Goal: Task Accomplishment & Management: Complete application form

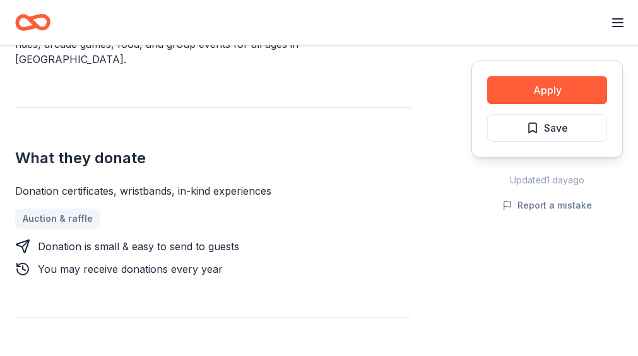
scroll to position [433, 0]
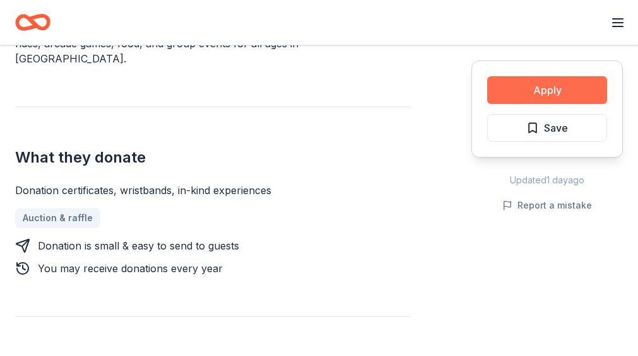
click at [525, 87] on button "Apply" at bounding box center [547, 90] width 120 height 28
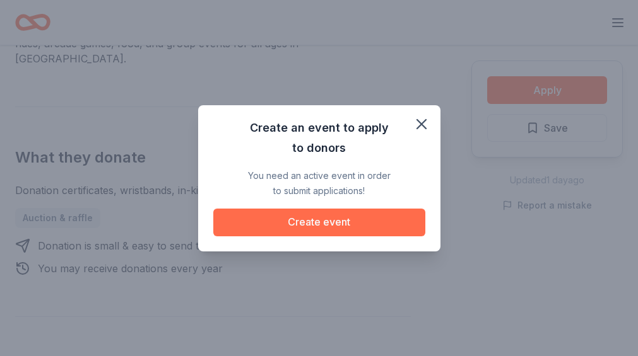
click at [325, 219] on button "Create event" at bounding box center [319, 223] width 212 height 28
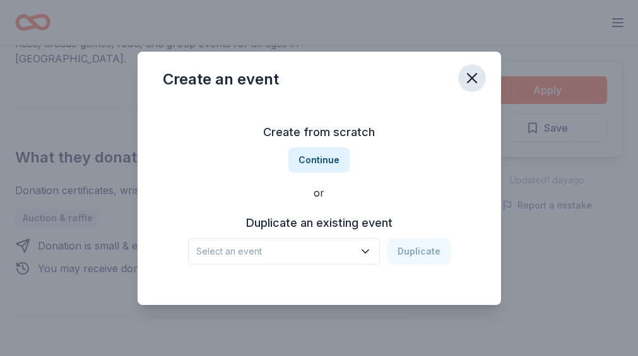
click at [472, 76] on icon "button" at bounding box center [471, 78] width 9 height 9
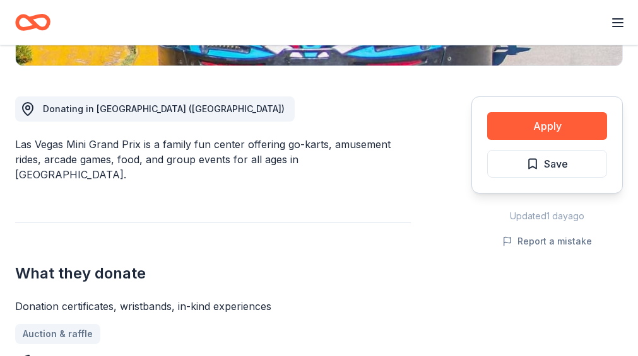
scroll to position [246, 0]
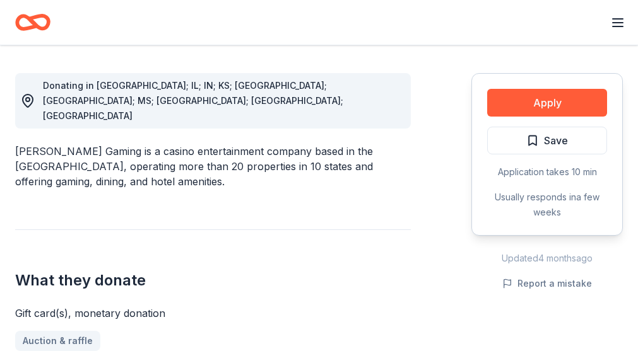
scroll to position [344, 0]
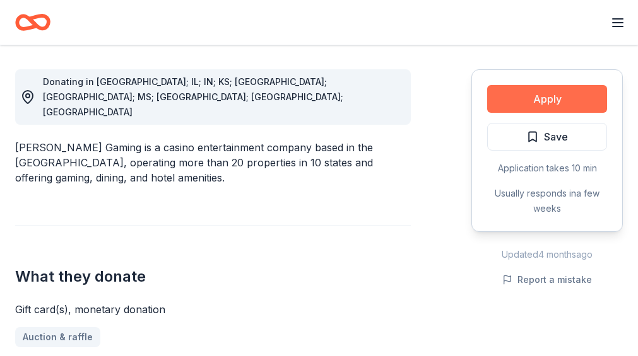
click at [535, 97] on button "Apply" at bounding box center [547, 99] width 120 height 28
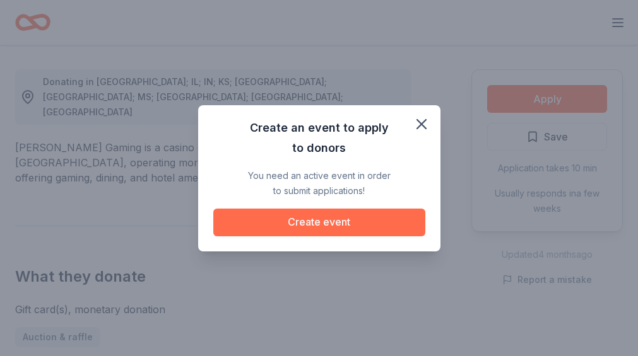
click at [310, 226] on button "Create event" at bounding box center [319, 223] width 212 height 28
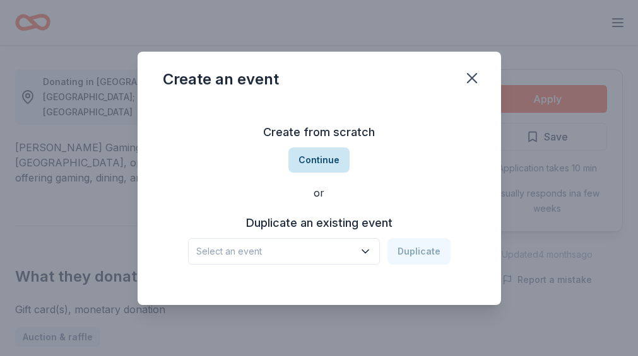
click at [319, 161] on button "Continue" at bounding box center [318, 160] width 61 height 25
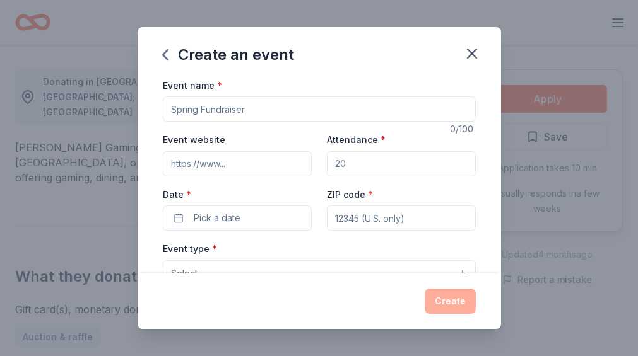
click at [351, 160] on input "Attendance *" at bounding box center [401, 163] width 149 height 25
type input "100"
click at [173, 166] on input "Event website" at bounding box center [237, 163] width 149 height 25
type input "h"
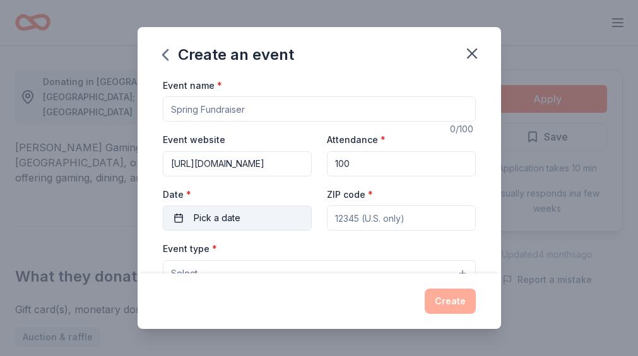
type input "https://www.whalers-creation.us"
click at [196, 221] on span "Pick a date" at bounding box center [217, 218] width 47 height 15
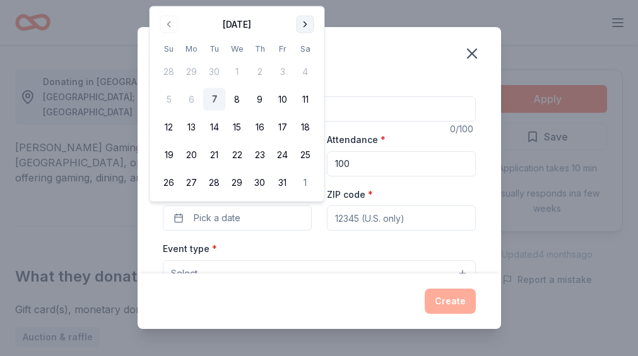
click at [305, 25] on button "Go to next month" at bounding box center [305, 25] width 18 height 18
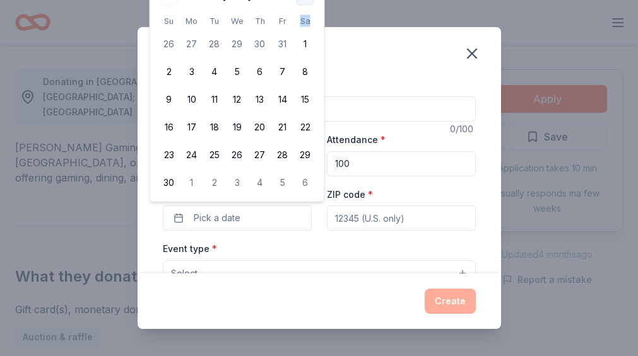
click at [305, 25] on th "Sa" at bounding box center [305, 21] width 23 height 13
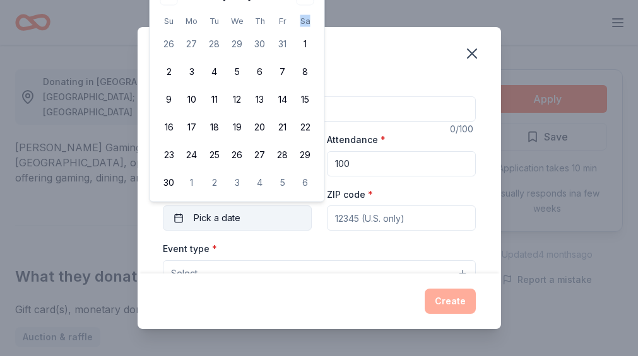
click at [194, 218] on span "Pick a date" at bounding box center [217, 218] width 47 height 15
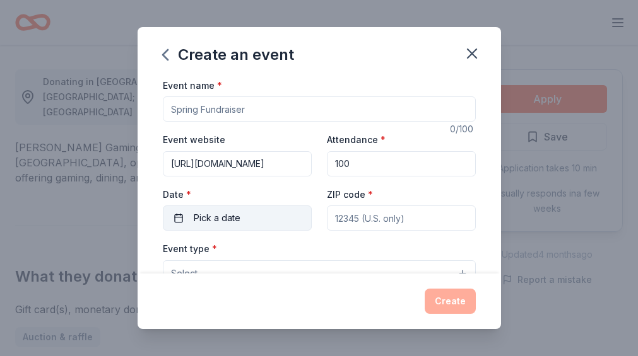
click at [250, 216] on button "Pick a date" at bounding box center [237, 218] width 149 height 25
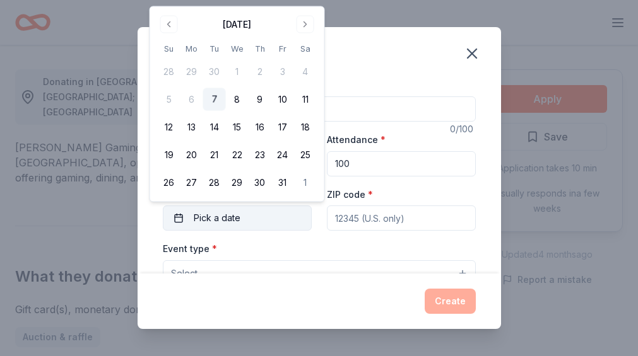
click at [245, 217] on button "Pick a date" at bounding box center [237, 218] width 149 height 25
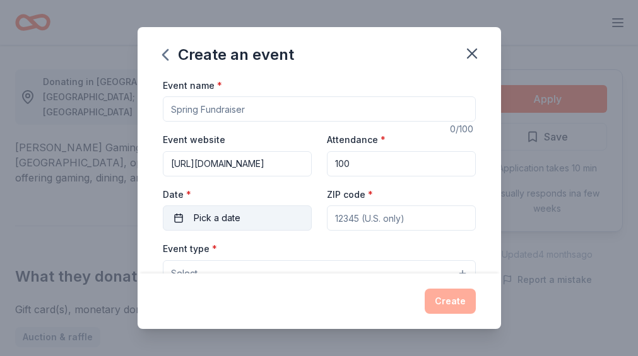
click at [180, 217] on button "Pick a date" at bounding box center [237, 218] width 149 height 25
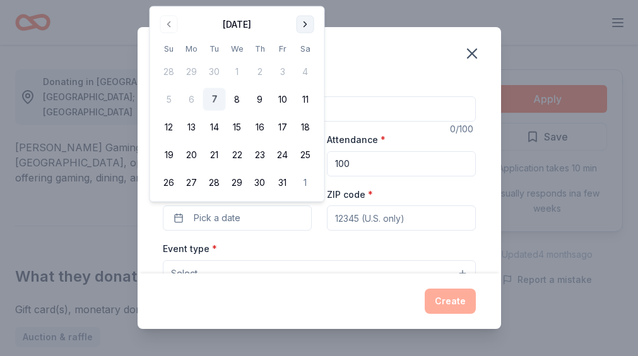
click at [307, 21] on button "Go to next month" at bounding box center [305, 25] width 18 height 18
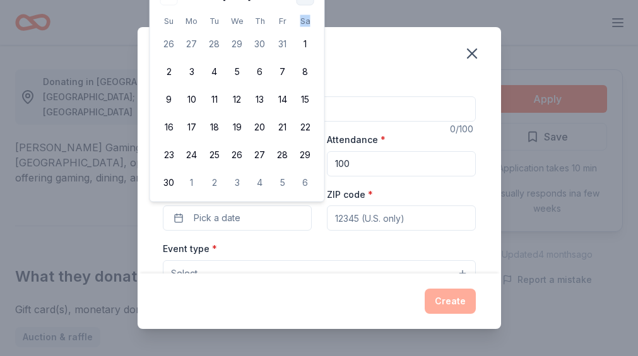
click at [307, 21] on th "Sa" at bounding box center [305, 21] width 23 height 13
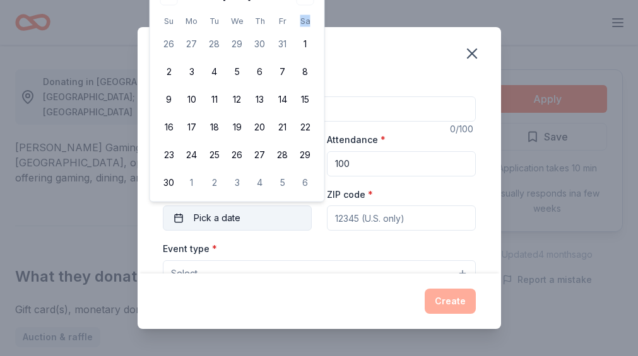
click at [208, 218] on span "Pick a date" at bounding box center [217, 218] width 47 height 15
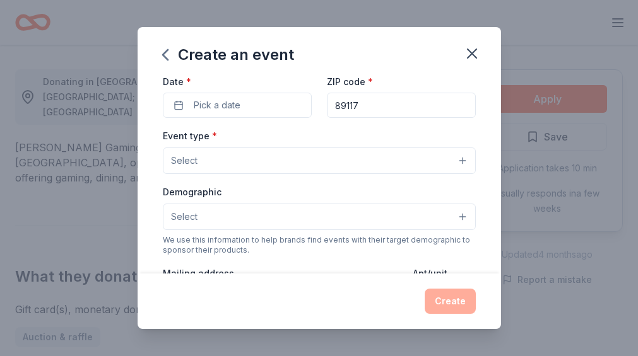
scroll to position [127, 0]
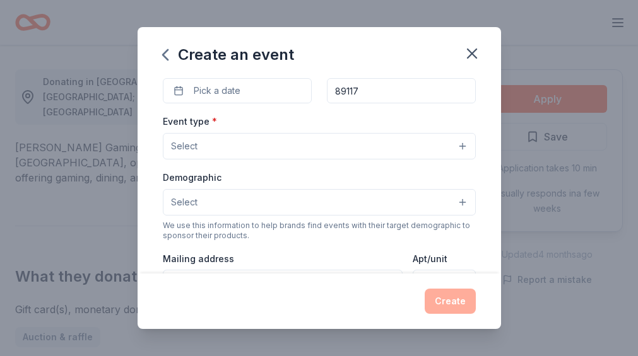
type input "89117"
click at [460, 143] on button "Select" at bounding box center [319, 146] width 313 height 26
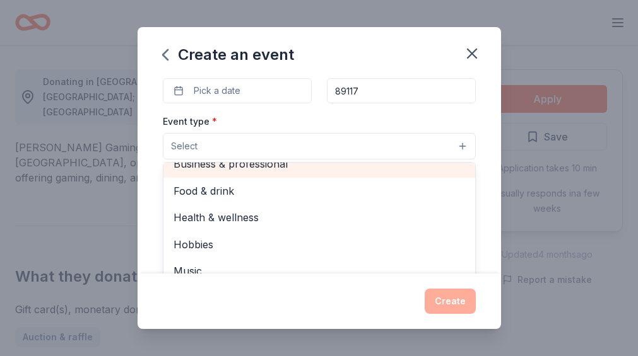
scroll to position [40, 0]
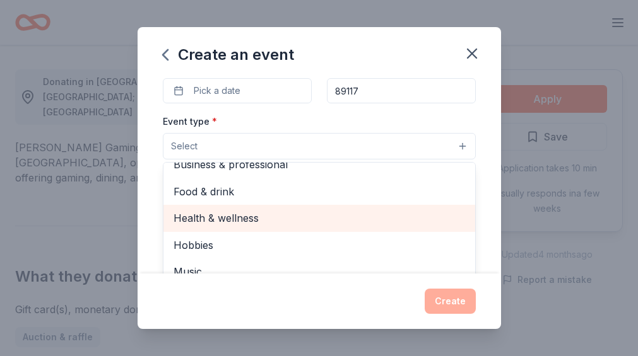
click at [311, 214] on span "Health & wellness" at bounding box center [318, 218] width 291 height 16
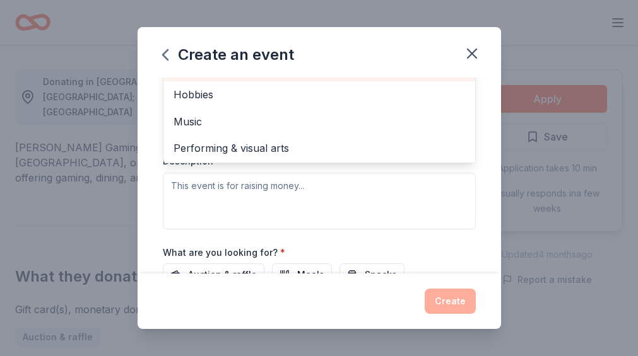
scroll to position [263, 0]
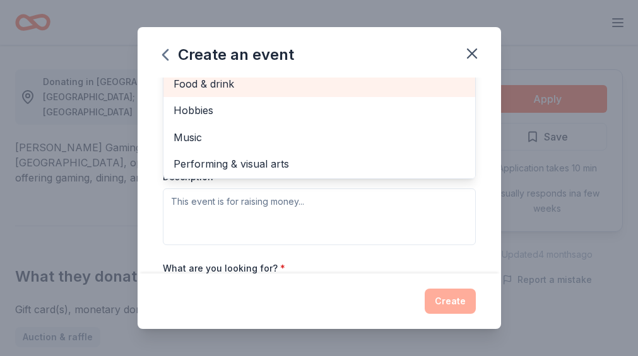
click at [221, 213] on div "Event type * Health & wellness Fundraiser Business & professional Food & drink …" at bounding box center [319, 111] width 313 height 267
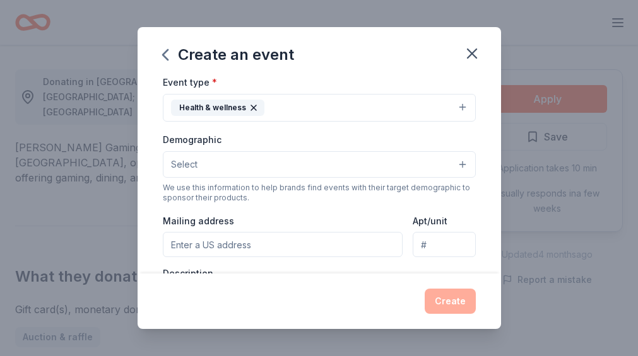
scroll to position [170, 0]
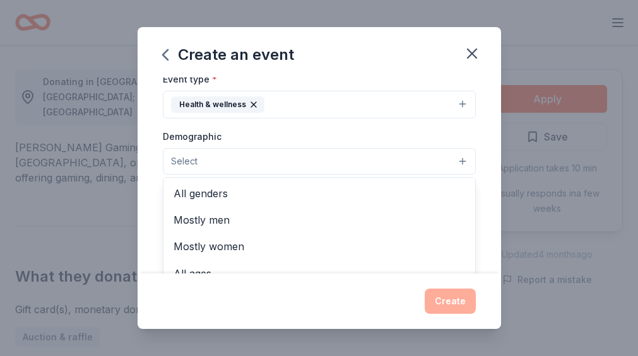
click at [184, 158] on span "Select" at bounding box center [184, 161] width 26 height 15
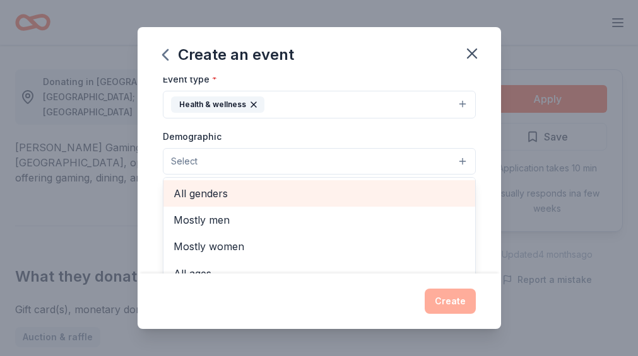
click at [187, 192] on span "All genders" at bounding box center [318, 193] width 291 height 16
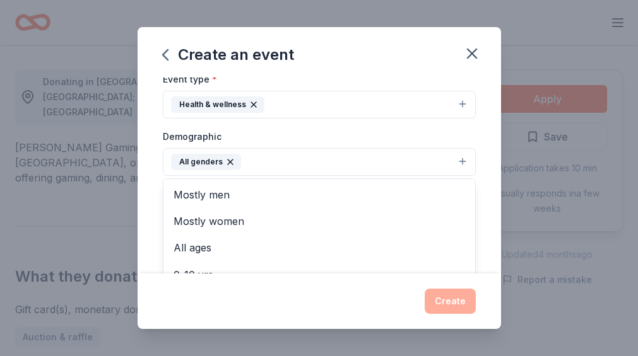
click at [488, 138] on div "Event name * 0 /100 Event website https://www.whalers-creation.us Attendance * …" at bounding box center [319, 176] width 363 height 197
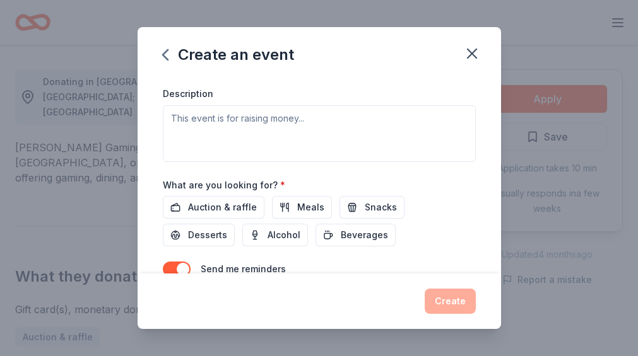
scroll to position [356, 0]
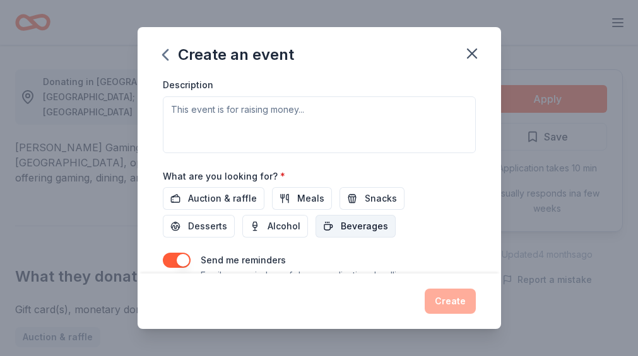
click at [341, 225] on span "Beverages" at bounding box center [364, 226] width 47 height 15
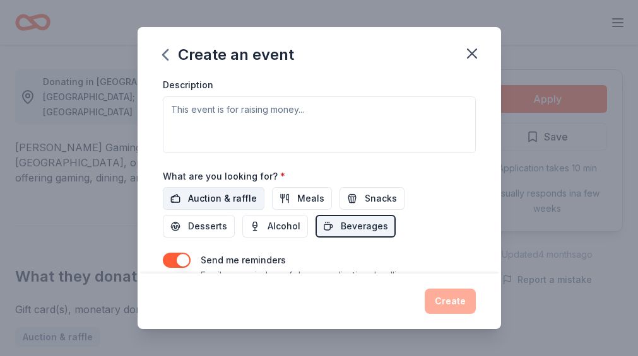
click at [230, 199] on span "Auction & raffle" at bounding box center [222, 198] width 69 height 15
click at [297, 201] on span "Meals" at bounding box center [310, 198] width 27 height 15
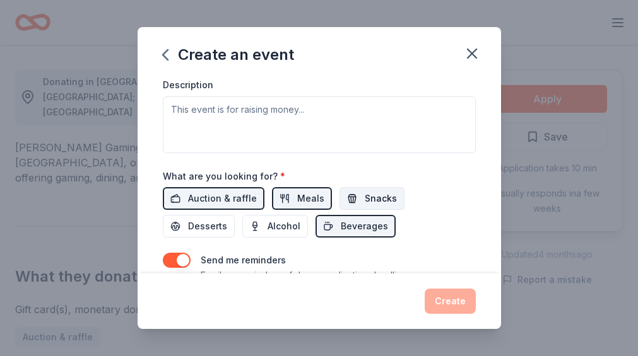
click at [350, 202] on button "Snacks" at bounding box center [371, 198] width 65 height 23
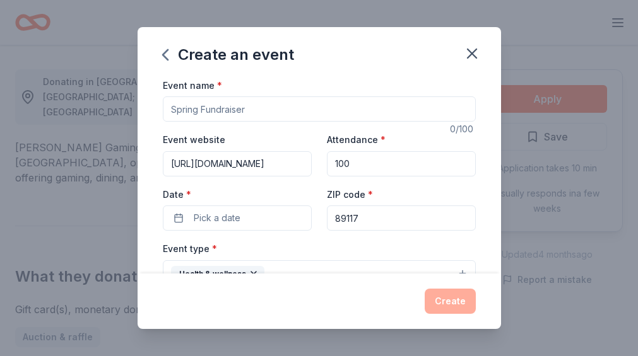
scroll to position [0, 0]
type input "M"
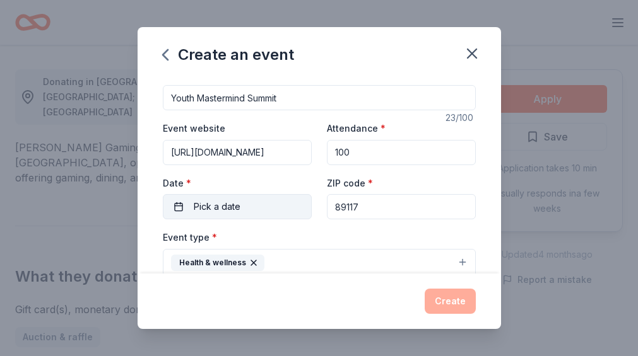
type input "Youth Mastermind Summit"
click at [249, 202] on button "Pick a date" at bounding box center [237, 206] width 149 height 25
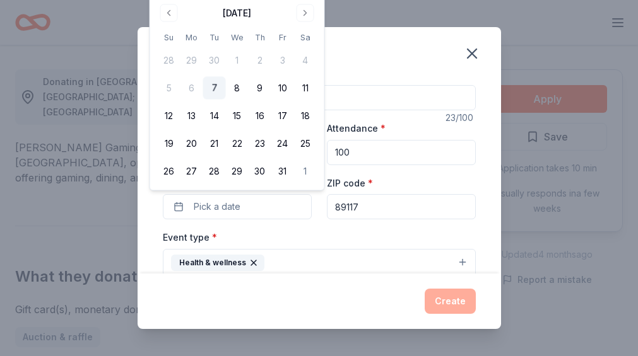
click at [376, 63] on div "Create an event" at bounding box center [319, 52] width 363 height 50
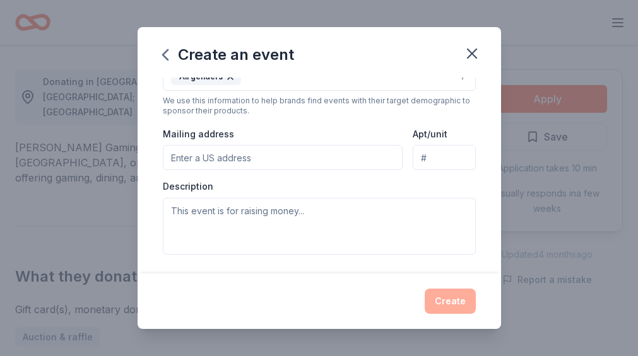
scroll to position [249, 0]
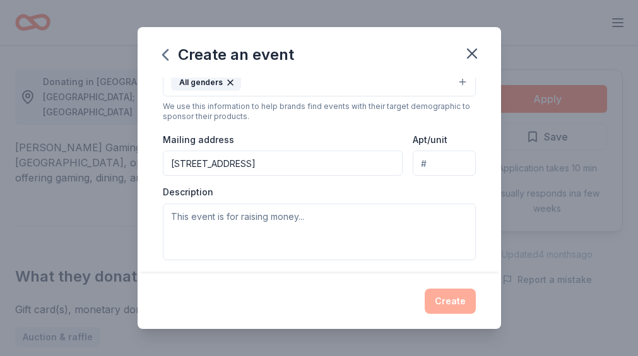
type input "8550 West Charleston Boulevard, Las Vegas, NV, 89117"
type input "102"
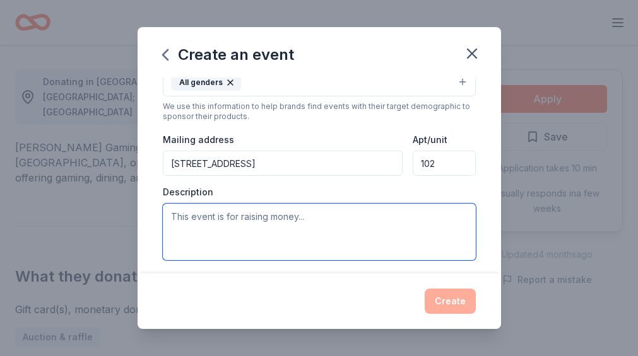
click at [224, 216] on textarea at bounding box center [319, 232] width 313 height 57
paste textarea "the Youth Mastermind 3-Day Summit — an empowering experience designed to equip …"
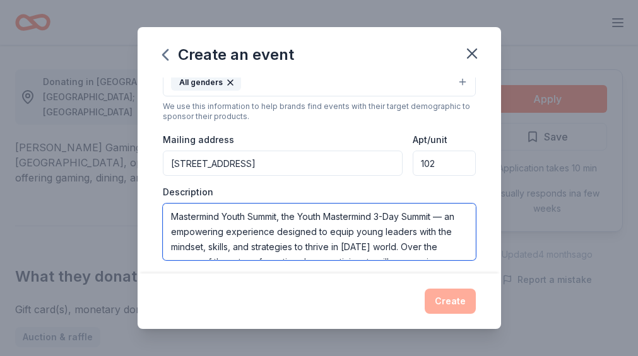
scroll to position [0, 0]
click at [288, 216] on textarea "Mastermind Youth Summit, the Youth Mastermind 3-Day Summit — an empowering expe…" at bounding box center [319, 232] width 313 height 57
click at [339, 214] on textarea "The Youth Mastermind 3-Day Summit — an empowering experience designed to equip …" at bounding box center [319, 232] width 313 height 57
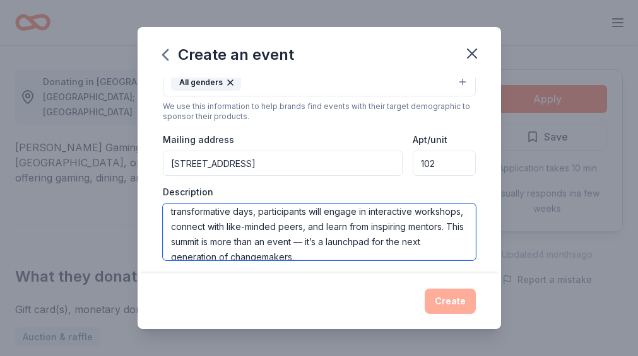
scroll to position [52, 0]
click at [369, 225] on textarea "The Youth Mastermind 3-Day Summit is an empowering experience designed to equip…" at bounding box center [319, 232] width 313 height 57
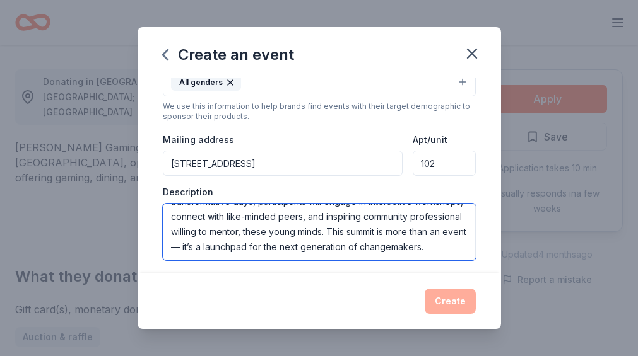
scroll to position [67, 0]
click at [240, 238] on textarea "The Youth Mastermind 3-Day Summit is an empowering experience designed to equip…" at bounding box center [319, 232] width 313 height 57
click at [199, 248] on textarea "The Youth Mastermind 3-Day Summit is an empowering experience designed to equip…" at bounding box center [319, 232] width 313 height 57
click at [241, 245] on textarea "The Youth Mastermind 3-Day Summit is an empowering experience designed to equip…" at bounding box center [319, 232] width 313 height 57
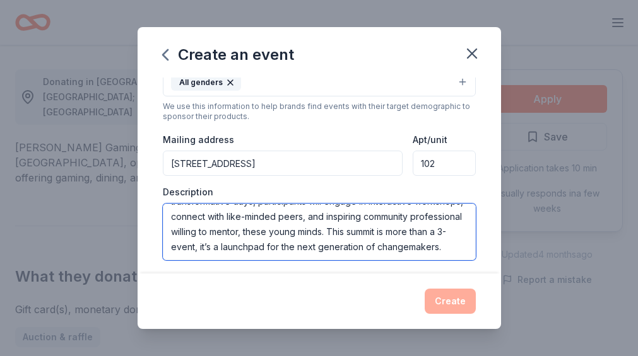
type textarea "The Youth Mastermind 3-Day Summit is an empowering experience designed to equip…"
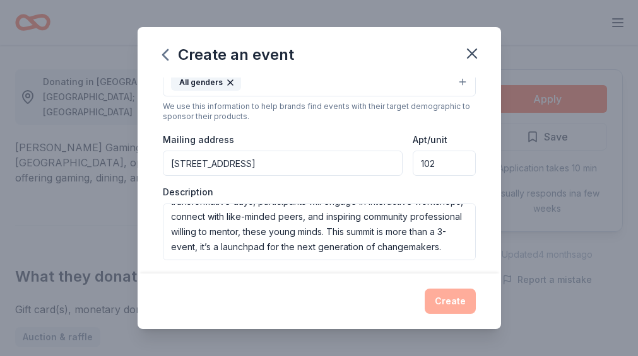
click at [381, 298] on div "Create" at bounding box center [319, 301] width 313 height 25
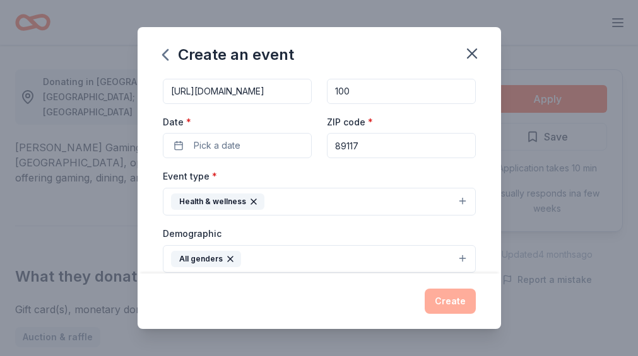
scroll to position [59, 0]
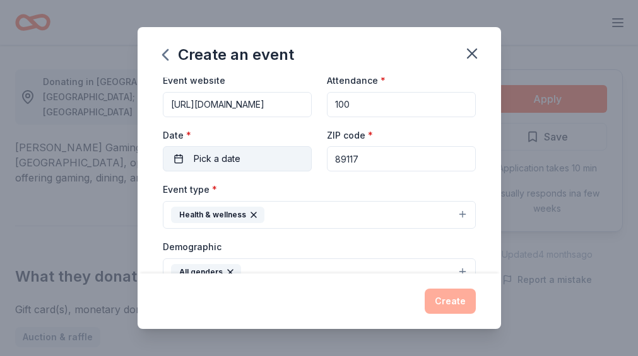
click at [187, 156] on button "Pick a date" at bounding box center [237, 158] width 149 height 25
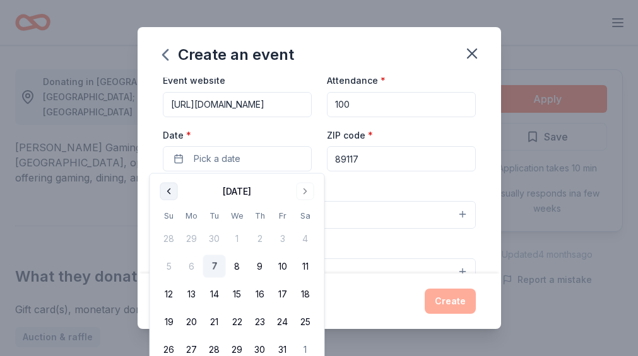
click at [168, 188] on button "Go to previous month" at bounding box center [169, 192] width 18 height 18
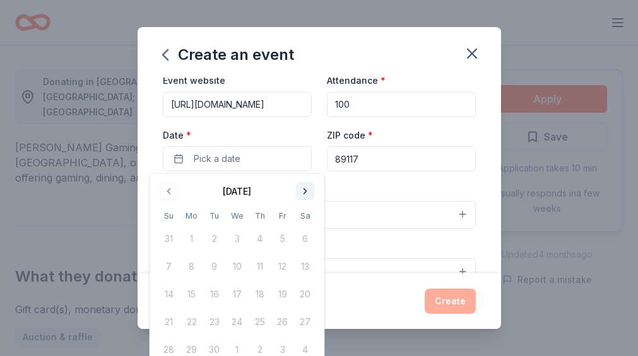
click at [309, 189] on button "Go to next month" at bounding box center [305, 192] width 18 height 18
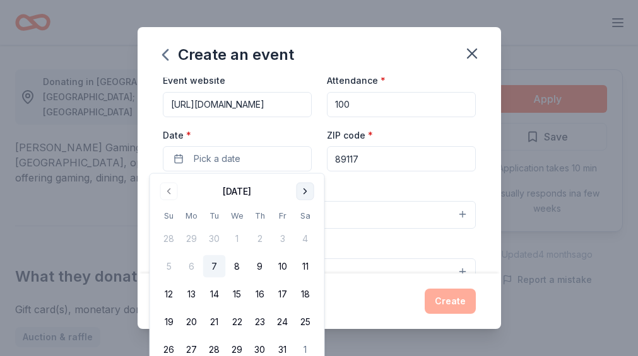
click at [309, 189] on button "Go to next month" at bounding box center [305, 192] width 18 height 18
click at [309, 191] on button "Go to next month" at bounding box center [305, 192] width 18 height 18
click at [309, 193] on button "Go to next month" at bounding box center [305, 192] width 18 height 18
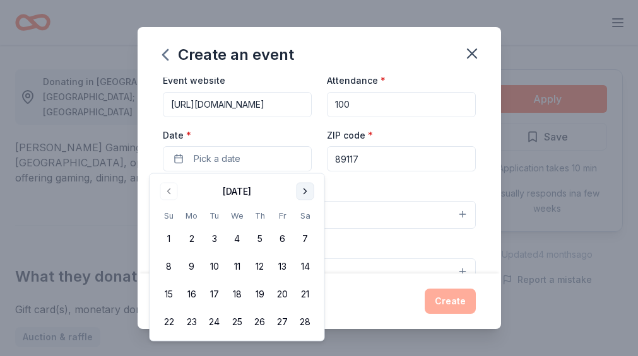
click at [309, 193] on button "Go to next month" at bounding box center [305, 192] width 18 height 18
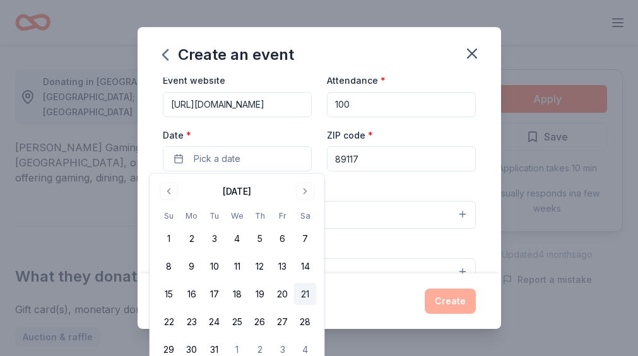
click at [304, 293] on button "21" at bounding box center [305, 294] width 23 height 23
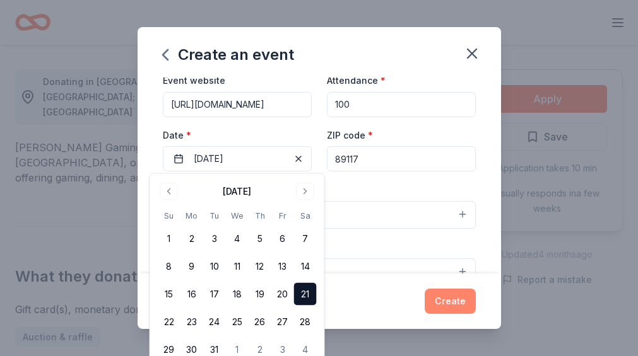
click at [452, 300] on button "Create" at bounding box center [450, 301] width 51 height 25
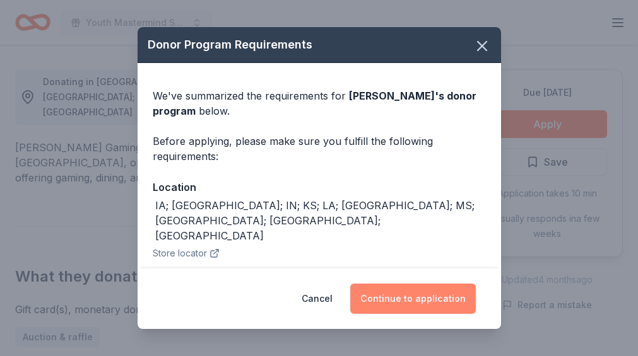
click at [413, 301] on button "Continue to application" at bounding box center [413, 299] width 126 height 30
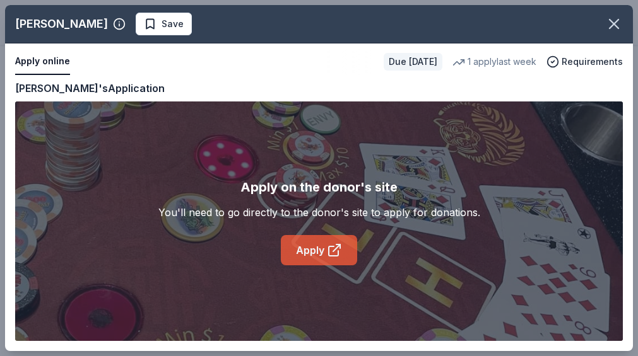
click at [313, 252] on link "Apply" at bounding box center [319, 250] width 76 height 30
